Goal: Information Seeking & Learning: Learn about a topic

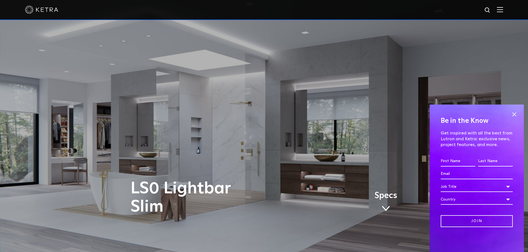
scroll to position [28, 0]
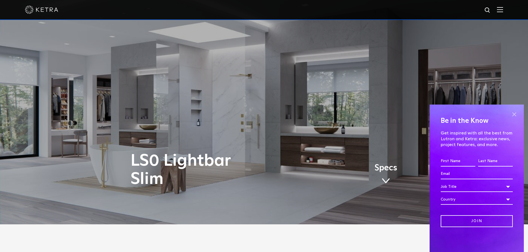
click at [515, 113] on span at bounding box center [514, 114] width 8 height 8
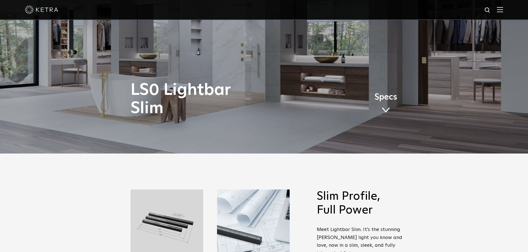
scroll to position [0, 0]
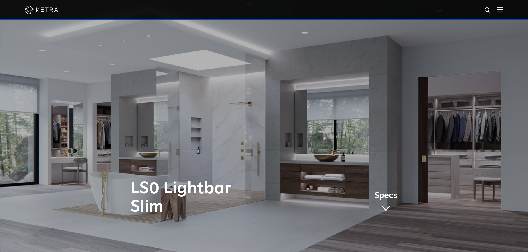
click at [502, 9] on img at bounding box center [500, 9] width 6 height 5
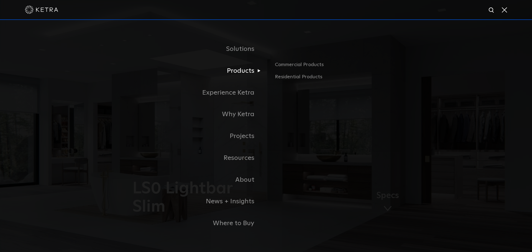
click at [229, 72] on link "Products" at bounding box center [196, 71] width 139 height 22
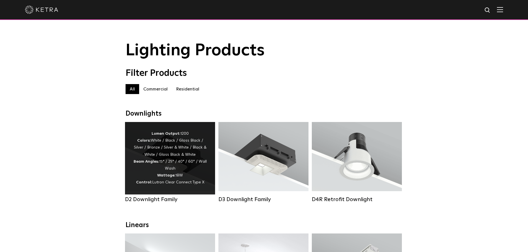
click at [153, 181] on div "Lumen Output: 1200 Colors: White / Black / Gloss Black / Silver / Bronze / Silv…" at bounding box center [169, 158] width 73 height 56
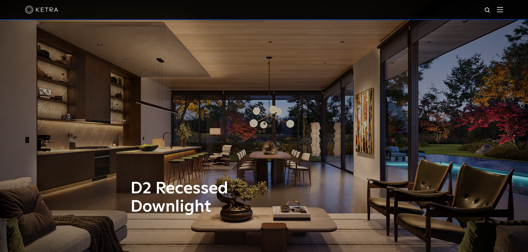
click at [501, 10] on img at bounding box center [500, 9] width 6 height 5
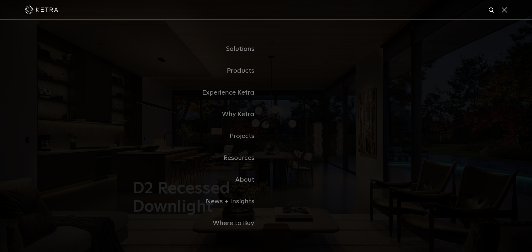
click at [376, 10] on div at bounding box center [266, 9] width 482 height 19
click at [373, 76] on li "Products Commercial Products Residential Products" at bounding box center [265, 71] width 277 height 22
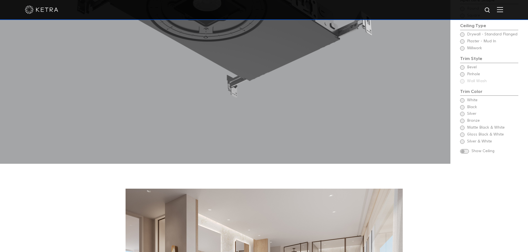
scroll to position [665, 0]
